Goal: Transaction & Acquisition: Obtain resource

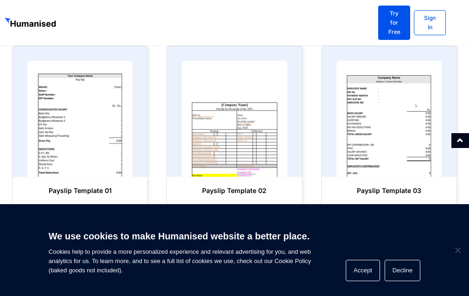
scroll to position [442, 0]
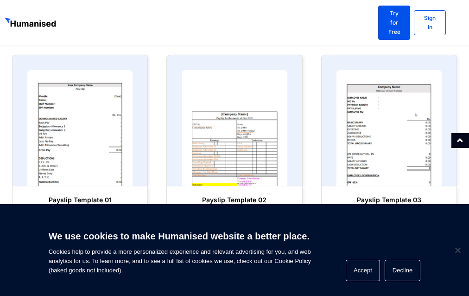
drag, startPoint x: 471, startPoint y: 17, endPoint x: 461, endPoint y: 129, distance: 112.7
click at [461, 129] on html "Products Payroll Process staff payroll on time accurately with Humanised Payrol…" at bounding box center [234, 127] width 469 height 1139
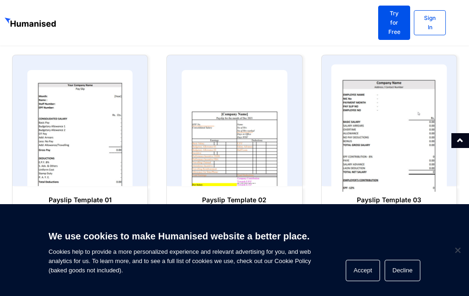
click at [360, 116] on img at bounding box center [389, 128] width 116 height 128
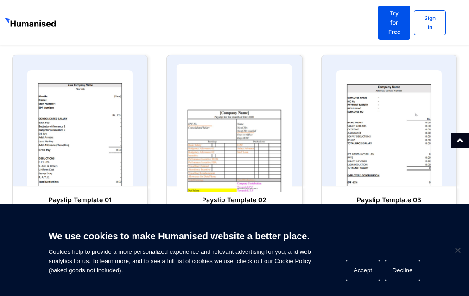
click at [261, 137] on img at bounding box center [235, 128] width 116 height 128
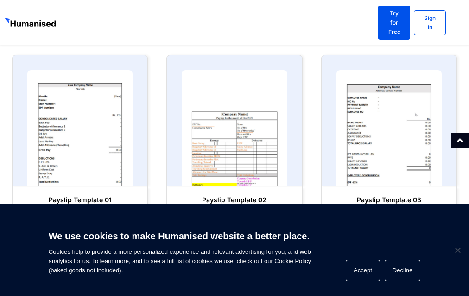
click at [208, 212] on span "Download Template" at bounding box center [239, 216] width 64 height 9
click at [360, 215] on icon at bounding box center [357, 218] width 8 height 6
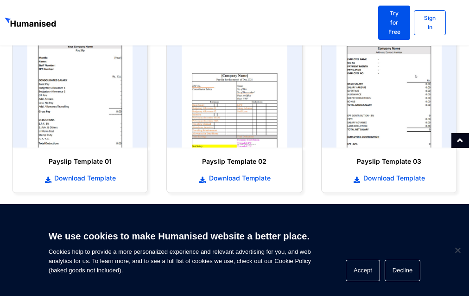
scroll to position [482, 0]
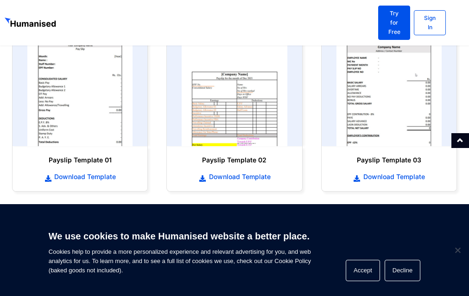
click at [57, 165] on div "Payslip Template 01 Download Template" at bounding box center [80, 169] width 126 height 36
click at [50, 175] on icon at bounding box center [48, 178] width 8 height 6
